Goal: Find specific page/section: Find specific page/section

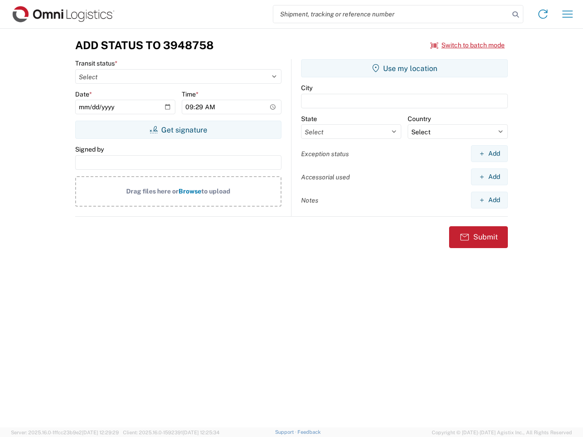
click at [391, 14] on input "search" at bounding box center [391, 13] width 236 height 17
click at [516, 15] on icon at bounding box center [515, 14] width 13 height 13
click at [543, 14] on icon at bounding box center [543, 14] width 15 height 15
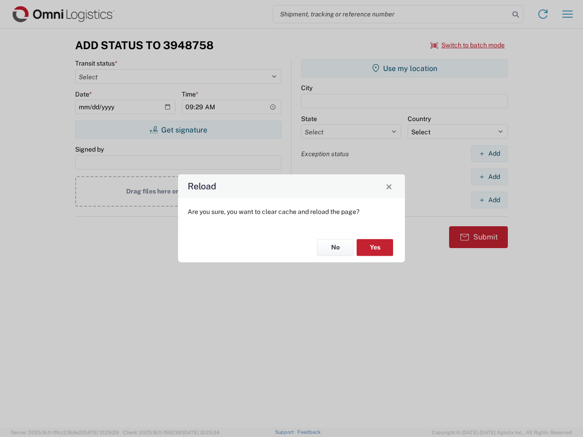
click at [468, 45] on div "Reload Are you sure, you want to clear cache and reload the page? No Yes" at bounding box center [291, 218] width 583 height 437
click at [178, 130] on div "Reload Are you sure, you want to clear cache and reload the page? No Yes" at bounding box center [291, 218] width 583 height 437
click at [404, 68] on div "Reload Are you sure, you want to clear cache and reload the page? No Yes" at bounding box center [291, 218] width 583 height 437
click at [489, 153] on div "Reload Are you sure, you want to clear cache and reload the page? No Yes" at bounding box center [291, 218] width 583 height 437
click at [489, 177] on div "Reload Are you sure, you want to clear cache and reload the page? No Yes" at bounding box center [291, 218] width 583 height 437
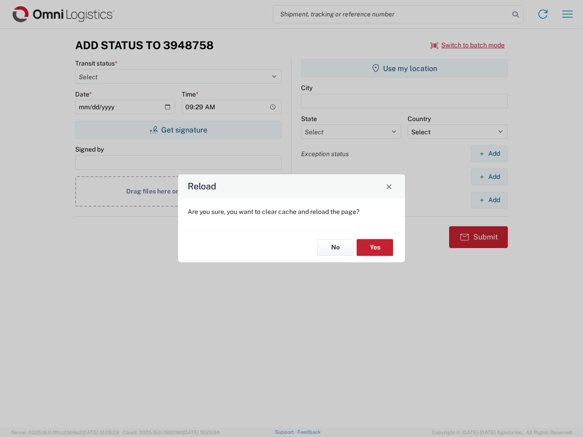
click at [489, 200] on div "Reload Are you sure, you want to clear cache and reload the page? No Yes" at bounding box center [291, 218] width 583 height 437
